Goal: Information Seeking & Learning: Find specific fact

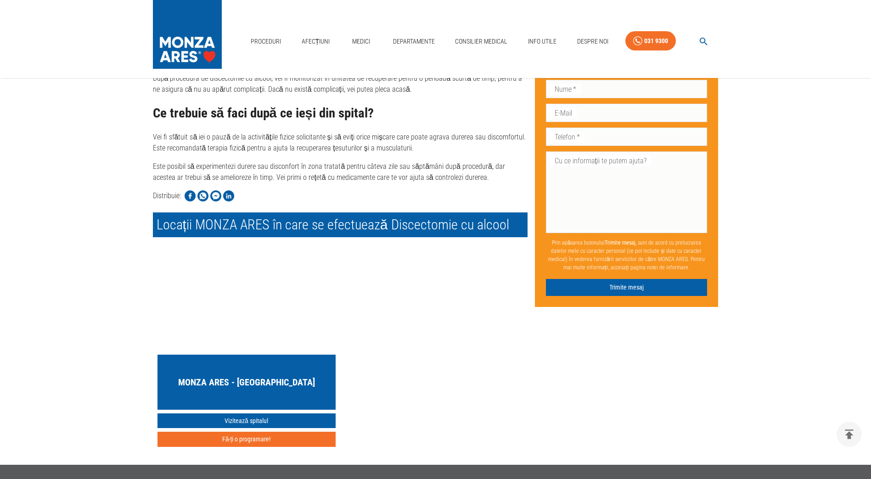
scroll to position [1371, 0]
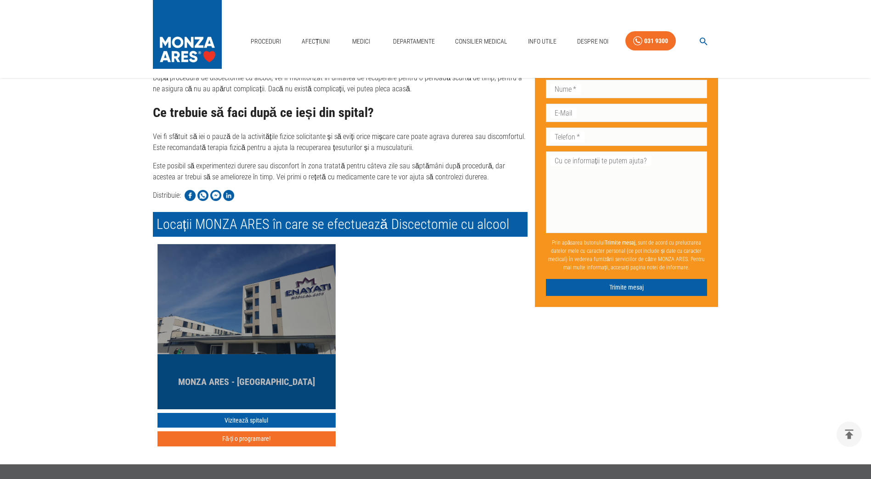
click at [270, 375] on h5 "MONZA ARES - [GEOGRAPHIC_DATA]" at bounding box center [246, 381] width 137 height 13
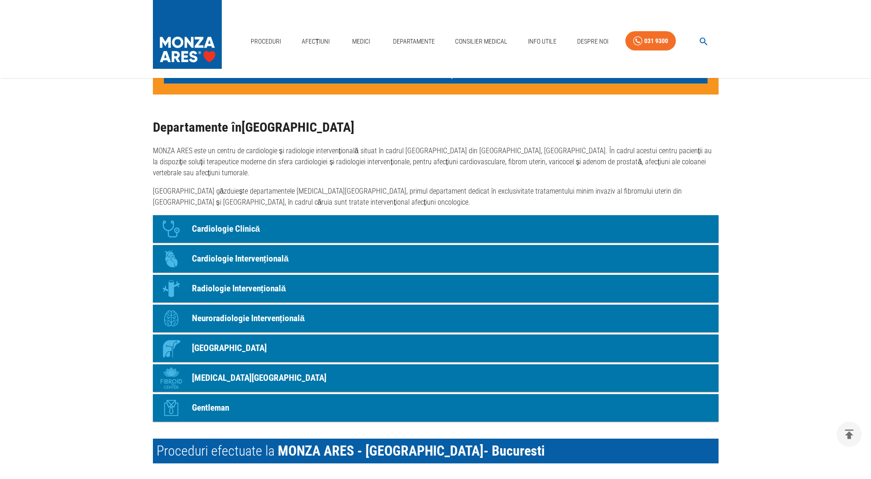
scroll to position [715, 0]
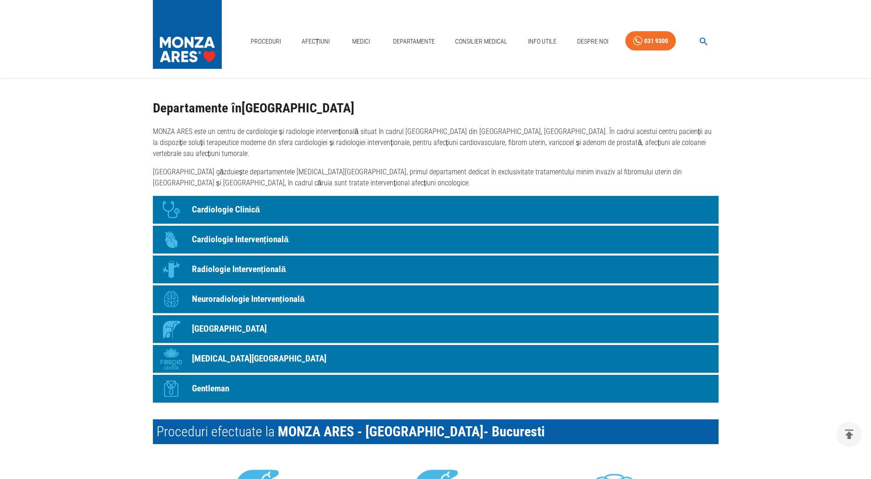
click at [228, 273] on p "Radiologie Intervențională" at bounding box center [239, 269] width 94 height 13
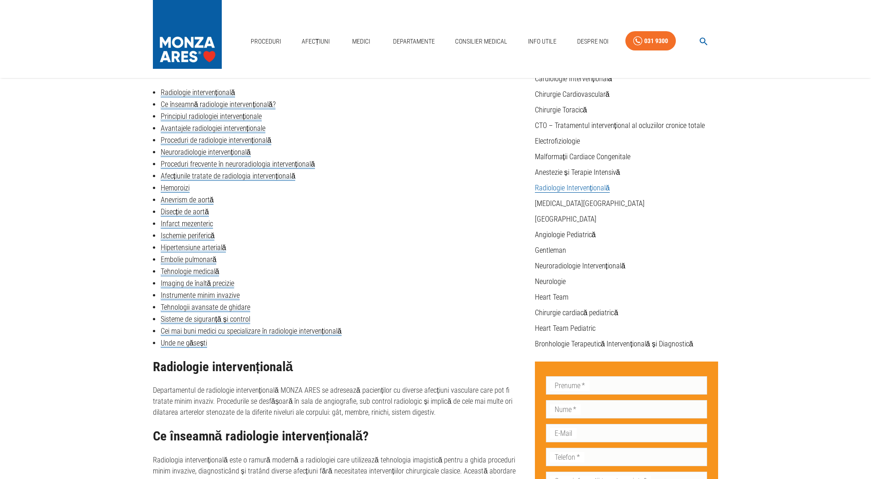
scroll to position [46, 0]
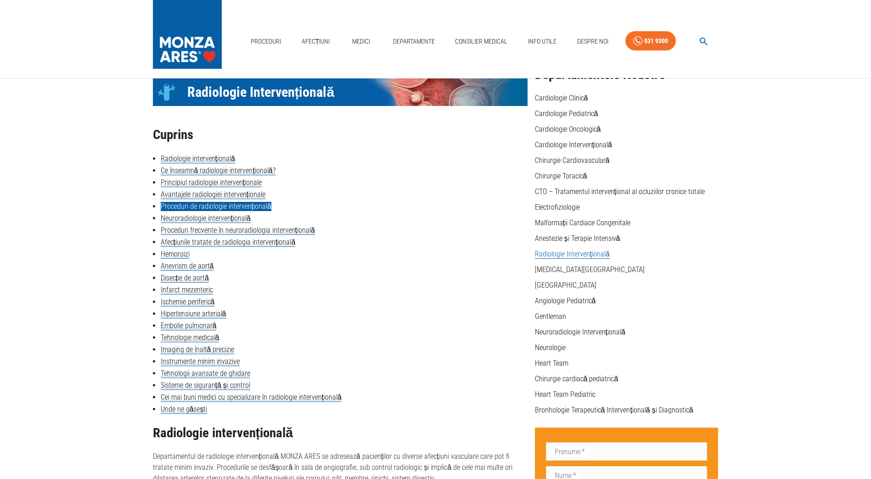
click at [255, 207] on link "Proceduri de radiologie intervențională" at bounding box center [216, 206] width 111 height 9
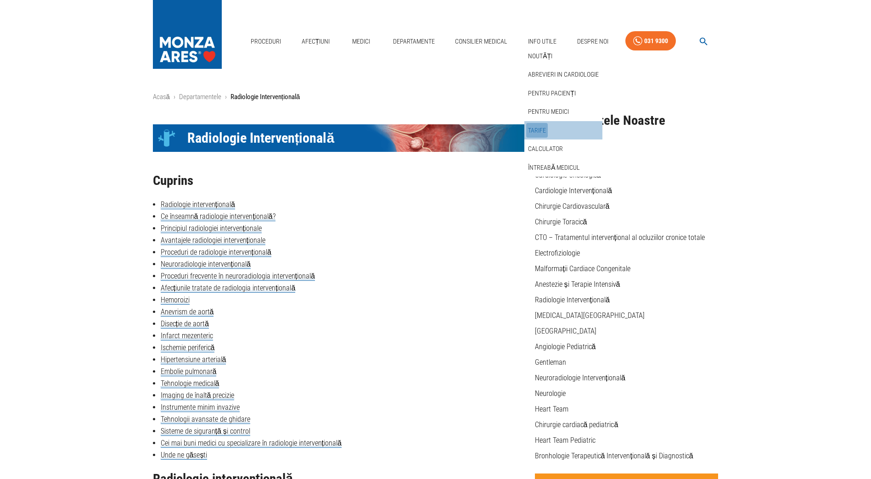
click at [540, 128] on link "Tarife" at bounding box center [537, 130] width 22 height 15
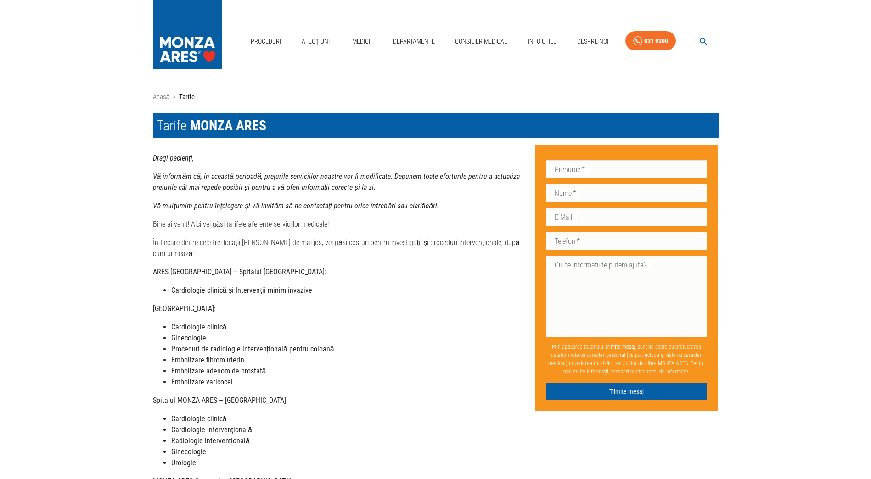
scroll to position [138, 0]
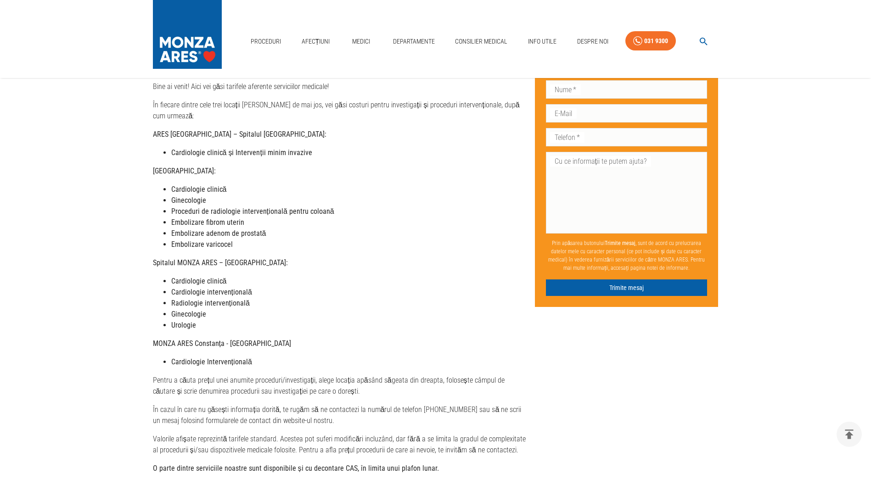
click at [287, 207] on strong "Proceduri de radiologie intervențională pentru coloană" at bounding box center [252, 211] width 163 height 9
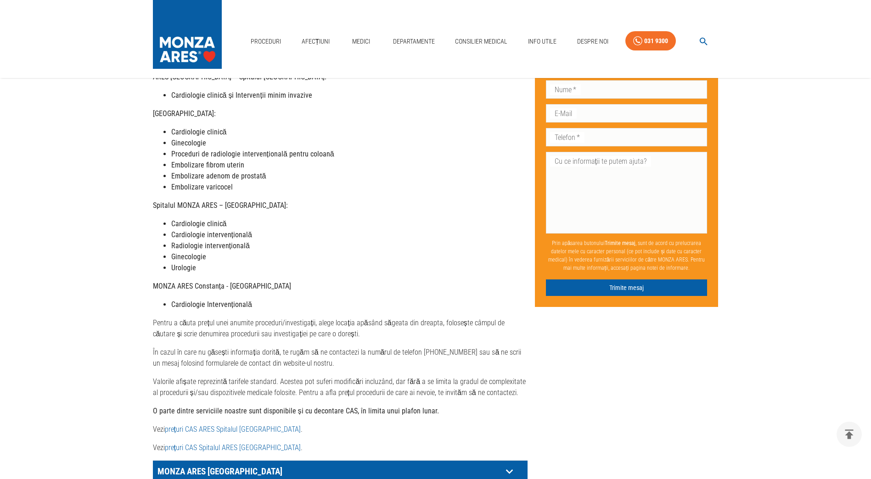
scroll to position [321, 0]
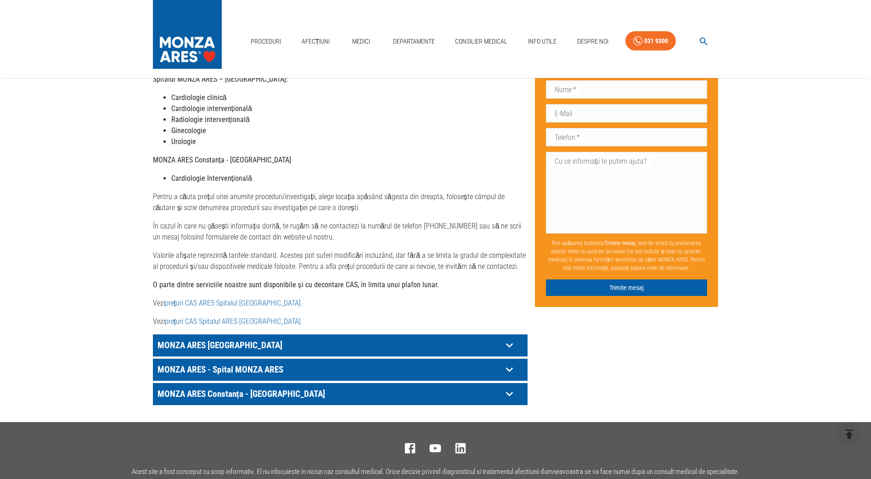
click at [508, 343] on icon at bounding box center [508, 345] width 7 height 5
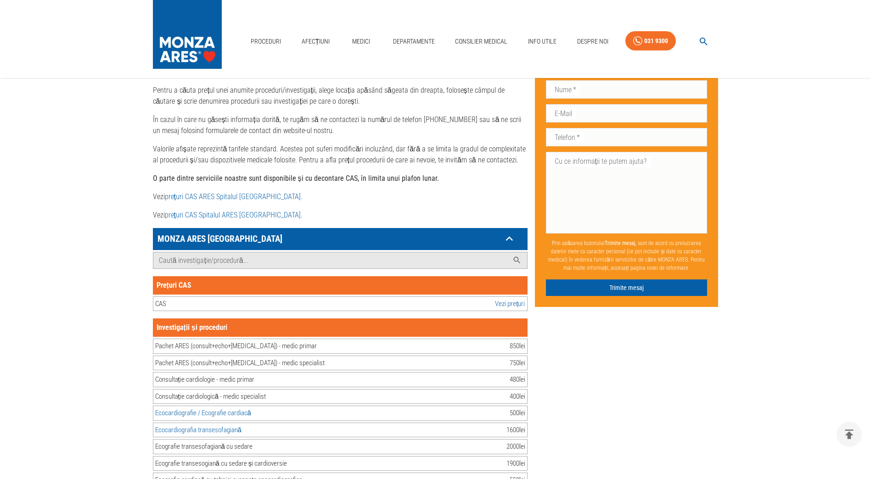
scroll to position [505, 0]
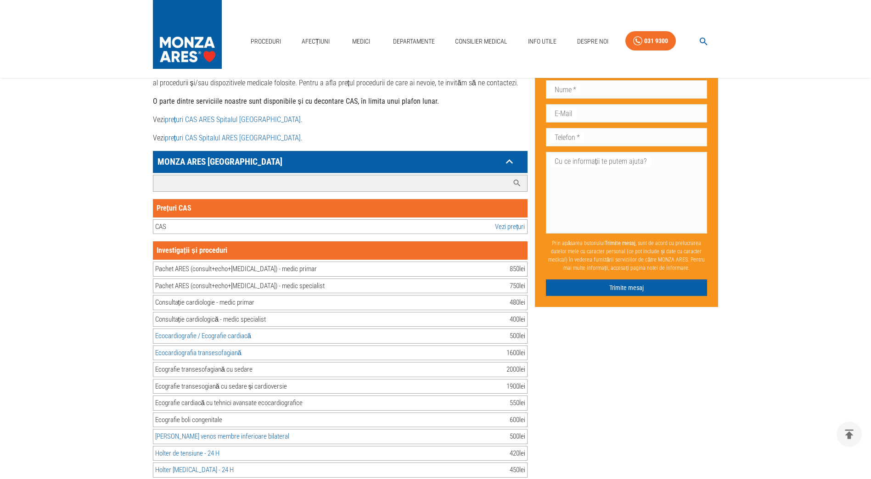
click at [221, 175] on input "Caută investigație/procedură..." at bounding box center [330, 183] width 355 height 16
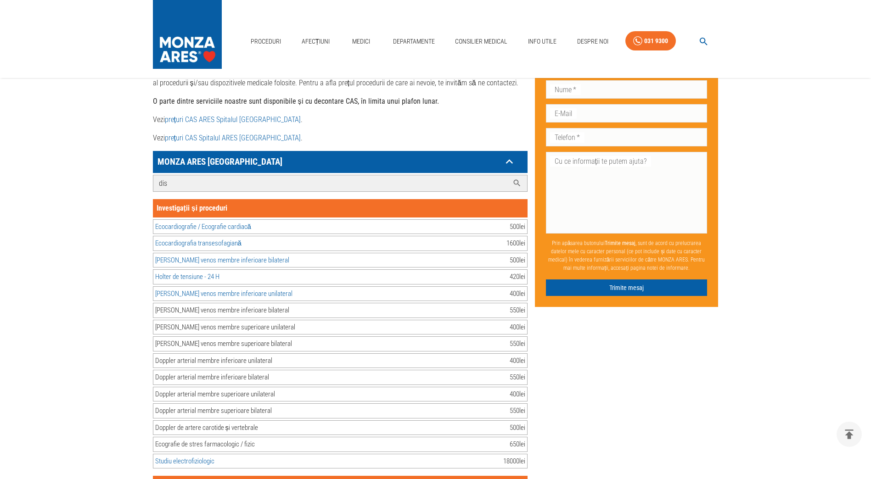
scroll to position [442, 0]
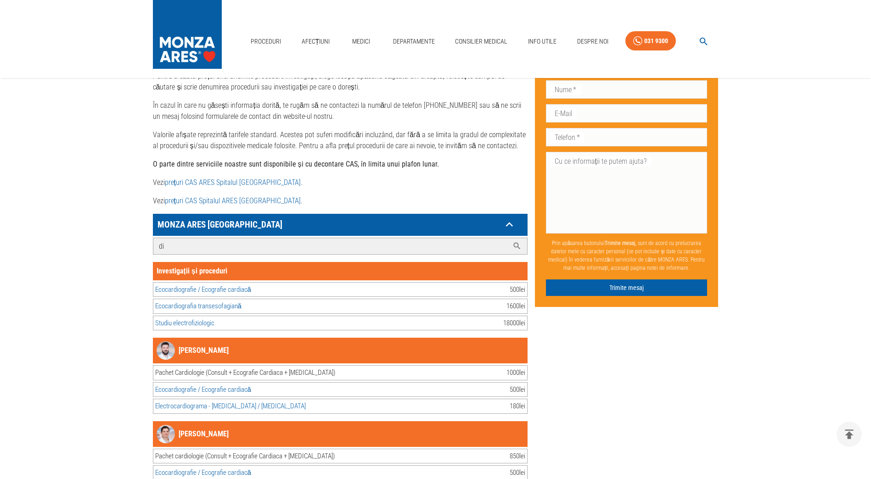
type input "d"
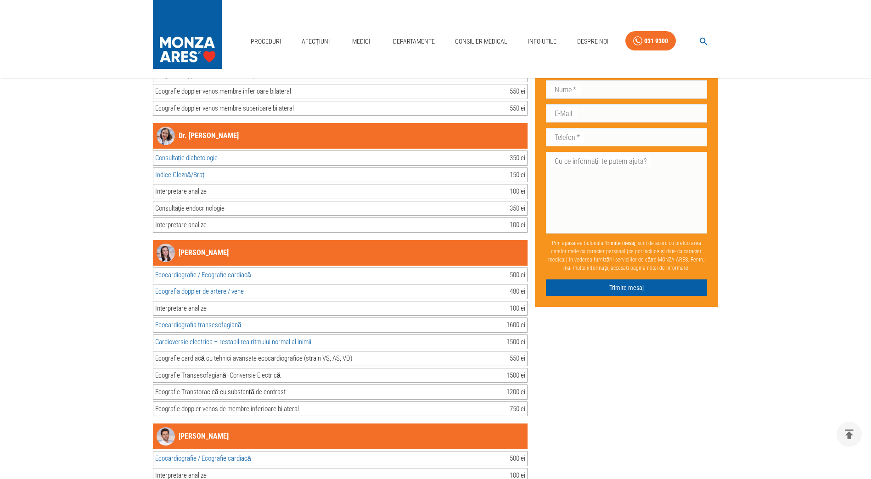
scroll to position [5141, 0]
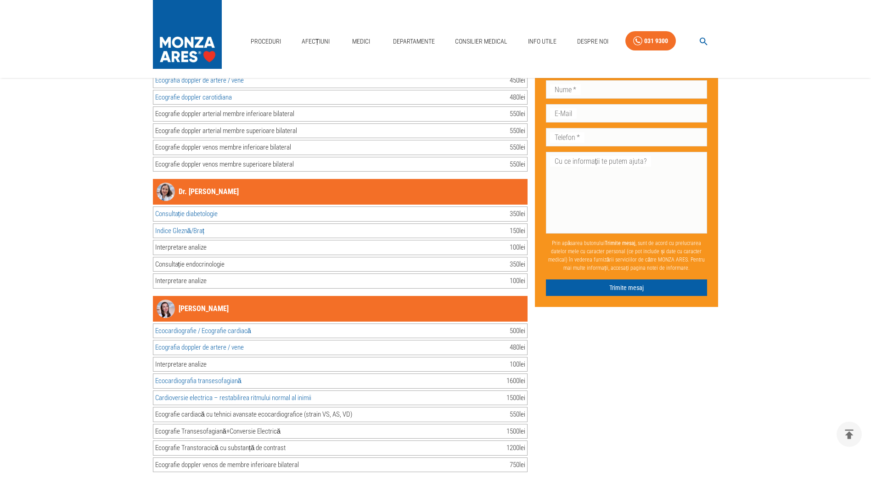
type input "i"
